Goal: Obtain resource: Download file/media

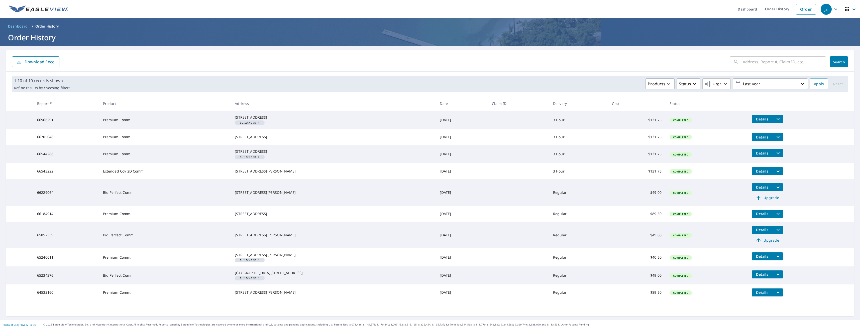
click at [775, 119] on icon "filesDropdownBtn-66966291" at bounding box center [778, 119] width 6 height 6
click at [755, 119] on span "Details" at bounding box center [762, 119] width 15 height 5
click at [752, 122] on button "Details" at bounding box center [762, 119] width 21 height 8
click at [775, 121] on icon "filesDropdownBtn-66966291" at bounding box center [778, 119] width 6 height 6
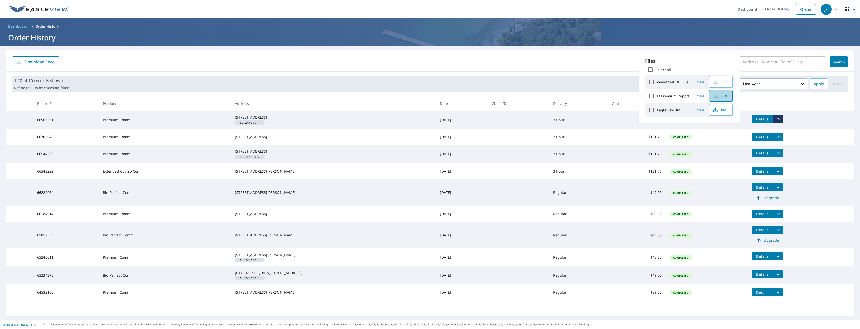
click at [727, 97] on span "PDF" at bounding box center [720, 96] width 16 height 6
